Goal: Stay updated: Stay updated

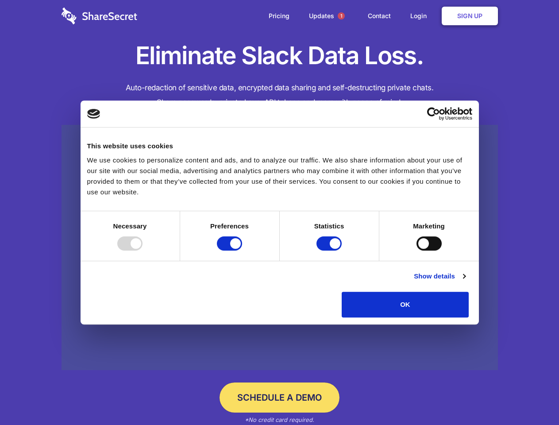
click at [142, 250] on div at bounding box center [129, 243] width 25 height 14
click at [242, 250] on input "Preferences" at bounding box center [229, 243] width 25 height 14
checkbox input "false"
click at [330, 250] on input "Statistics" at bounding box center [328, 243] width 25 height 14
checkbox input "false"
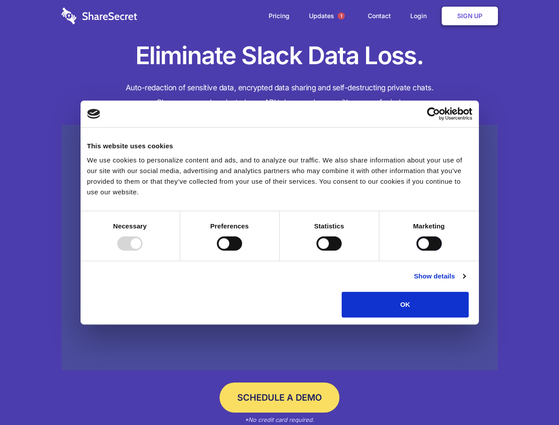
click at [416, 250] on input "Marketing" at bounding box center [428, 243] width 25 height 14
checkbox input "true"
click at [465, 281] on link "Show details" at bounding box center [439, 276] width 51 height 11
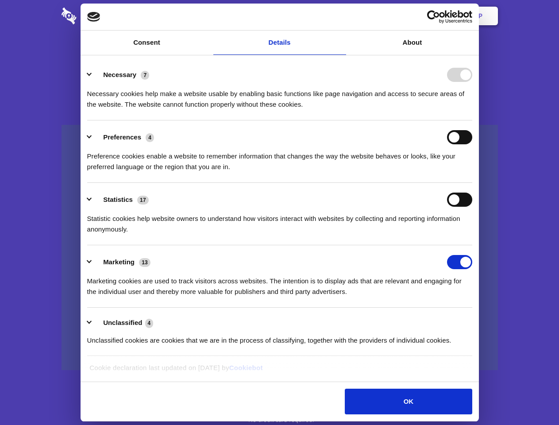
click at [489, 320] on body "Consent Details [#IABV2SETTINGS#] About This website uses cookies We use cookie…" at bounding box center [279, 212] width 559 height 425
click at [341, 16] on span "1" at bounding box center [341, 15] width 7 height 7
